Goal: Information Seeking & Learning: Learn about a topic

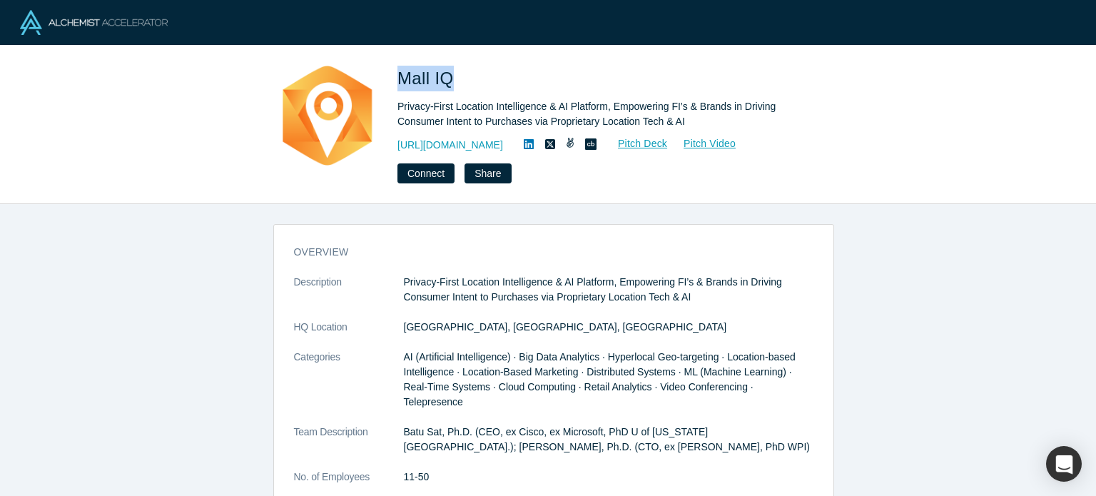
drag, startPoint x: 401, startPoint y: 73, endPoint x: 450, endPoint y: 78, distance: 49.5
click at [450, 78] on span "Mall IQ" at bounding box center [427, 77] width 61 height 19
copy span "Mall IQ"
click at [487, 150] on link "http://www.malliq.com" at bounding box center [450, 145] width 106 height 15
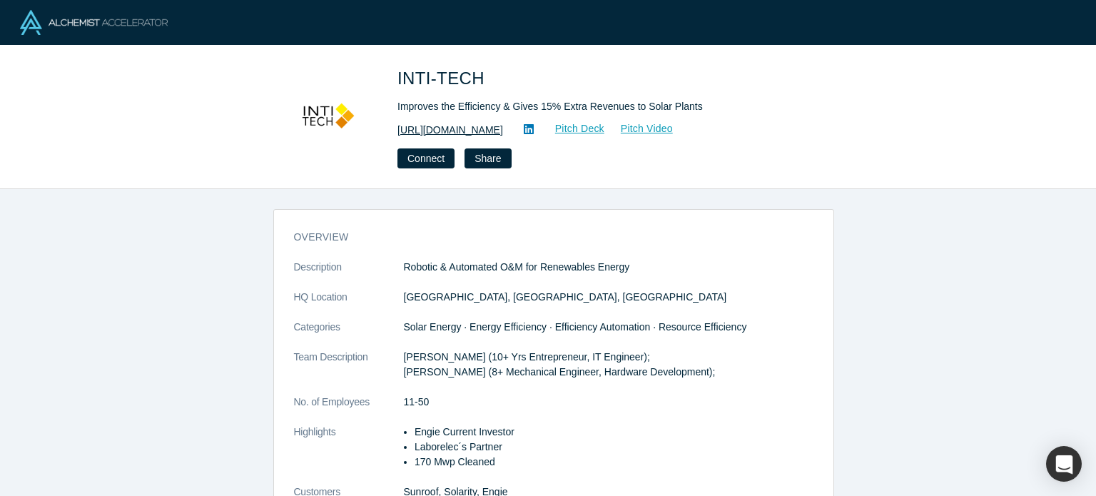
click at [419, 131] on link "[URL][DOMAIN_NAME]" at bounding box center [450, 130] width 106 height 15
drag, startPoint x: 393, startPoint y: 76, endPoint x: 474, endPoint y: 74, distance: 81.3
click at [474, 74] on div "INTI-TECH Improves the Efficiency & Gives 15% Extra Revenues to Solar Plants [U…" at bounding box center [548, 117] width 561 height 103
copy span "INTI-TECH"
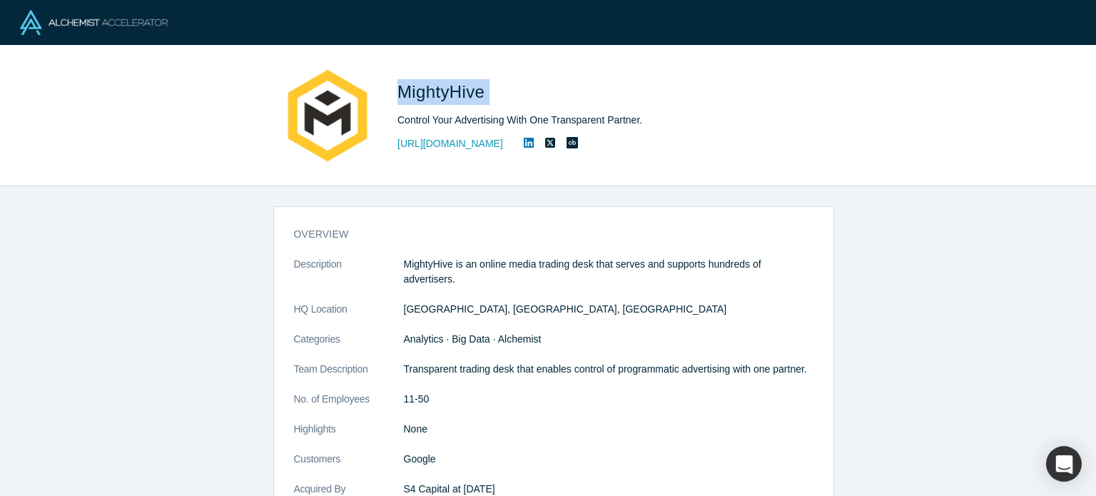
drag, startPoint x: 392, startPoint y: 85, endPoint x: 490, endPoint y: 93, distance: 98.8
click at [490, 93] on div "MightyHive Control Your Advertising With One Transparent Partner. http://mighty…" at bounding box center [548, 116] width 561 height 100
copy span "MightyHive"
click at [457, 145] on link "http://mightyhive.com" at bounding box center [450, 143] width 106 height 15
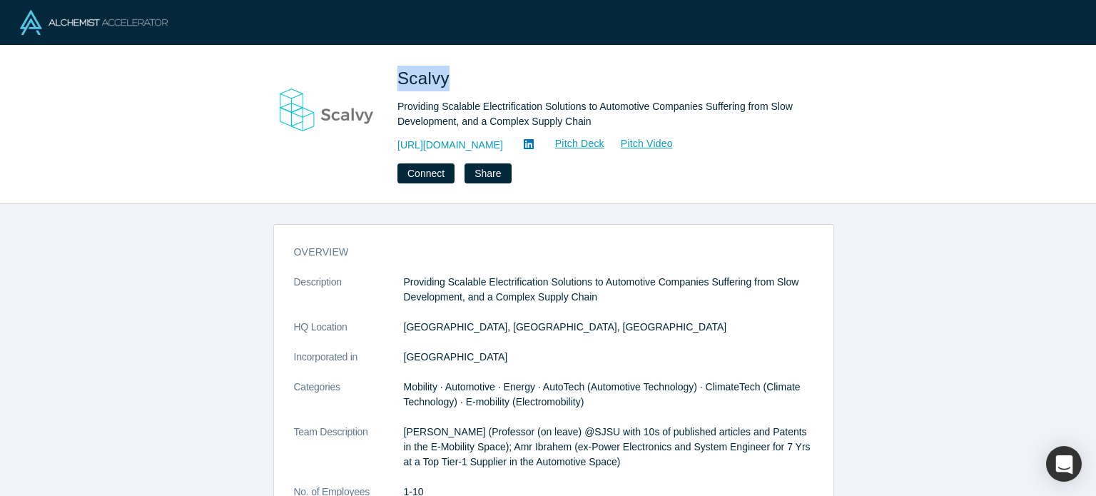
drag, startPoint x: 397, startPoint y: 76, endPoint x: 442, endPoint y: 78, distance: 45.7
click at [442, 78] on span "Scalvy" at bounding box center [425, 77] width 57 height 19
copy span "Scalvy"
click at [477, 150] on link "https://www.scalvy.com/" at bounding box center [450, 145] width 106 height 15
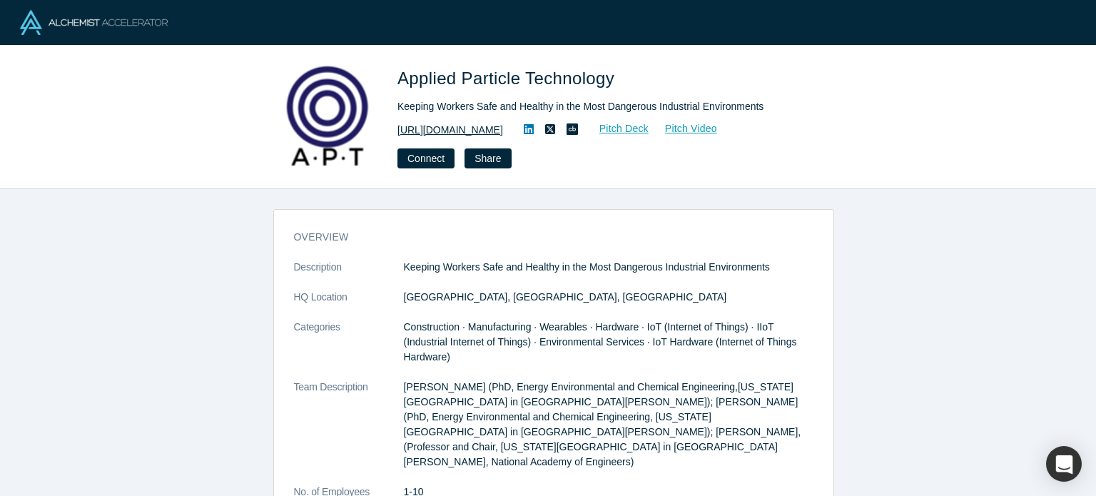
click at [503, 126] on link "http://www.appliedparticletechnology.com" at bounding box center [450, 130] width 106 height 15
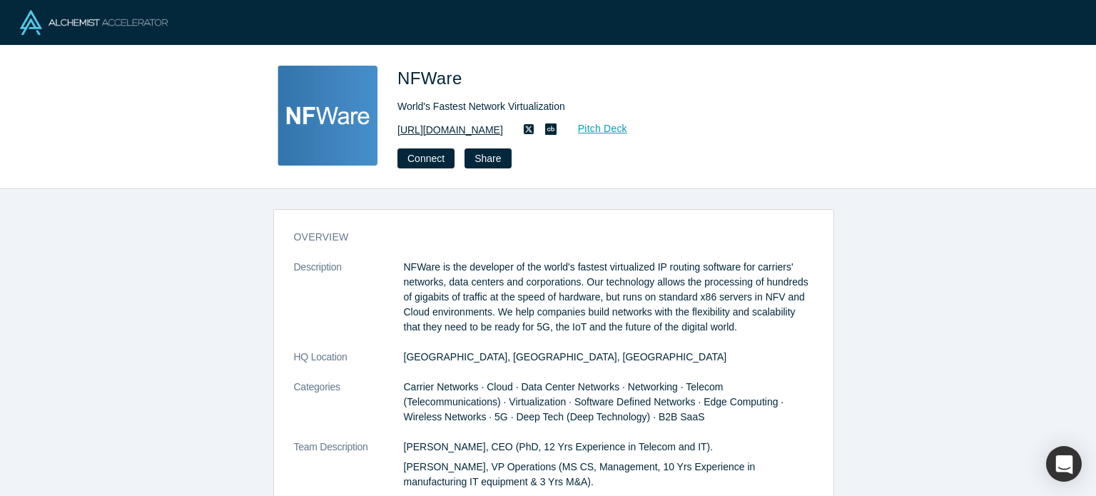
click at [485, 124] on link "http://www.nfware.com" at bounding box center [450, 130] width 106 height 15
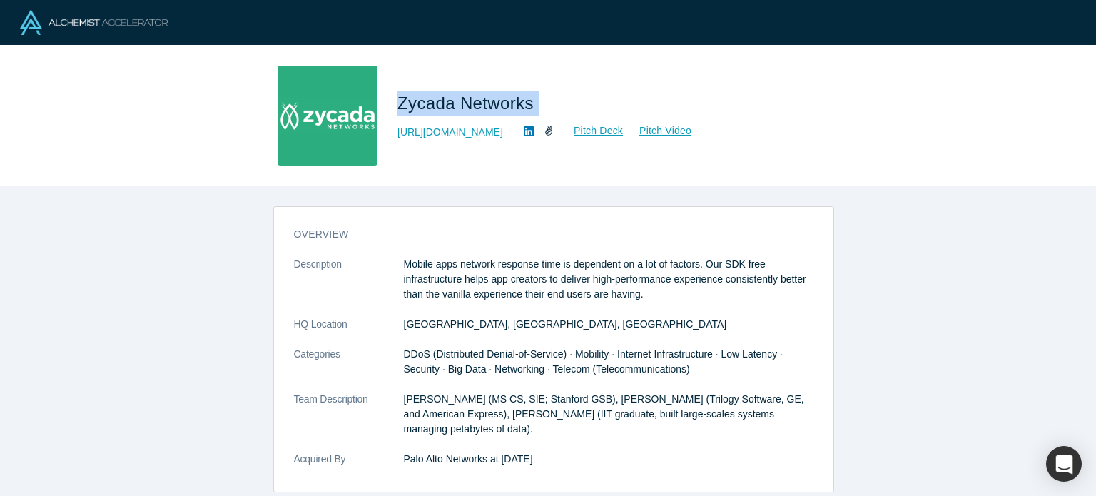
drag, startPoint x: 401, startPoint y: 101, endPoint x: 497, endPoint y: 139, distance: 103.1
click at [556, 99] on h1 "Zycada Networks" at bounding box center [597, 104] width 400 height 26
click at [482, 134] on link "http://www.zycada.com/" at bounding box center [450, 132] width 106 height 15
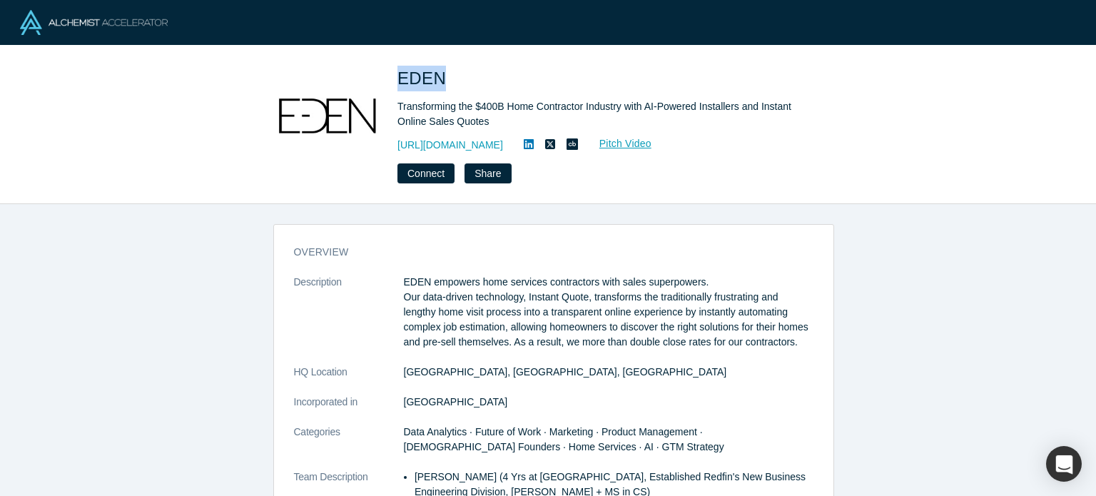
drag, startPoint x: 400, startPoint y: 71, endPoint x: 442, endPoint y: 80, distance: 43.7
click at [442, 80] on span "EDEN" at bounding box center [424, 77] width 54 height 19
copy span "EDEN"
click at [442, 145] on link "[URL][DOMAIN_NAME]" at bounding box center [450, 145] width 106 height 15
